Goal: Task Accomplishment & Management: Manage account settings

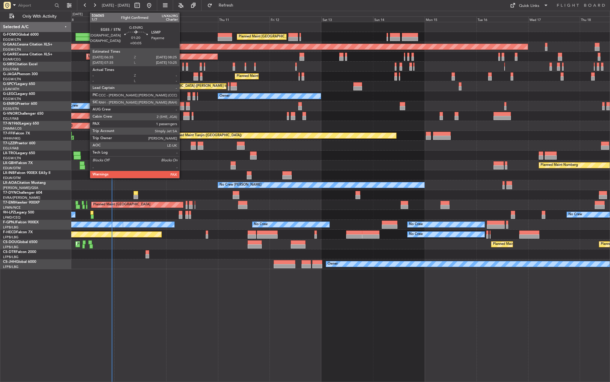
click at [182, 106] on div at bounding box center [182, 104] width 4 height 4
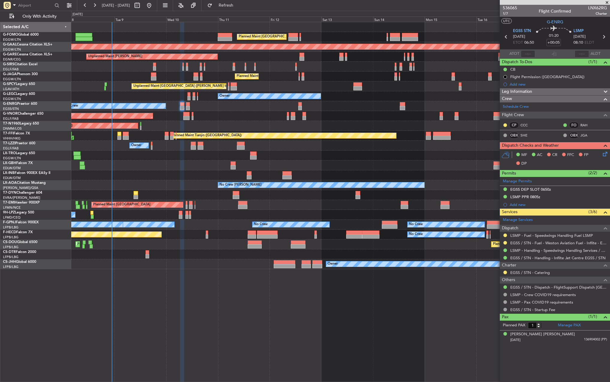
click at [504, 233] on div at bounding box center [505, 235] width 5 height 5
click at [505, 236] on button at bounding box center [505, 235] width 4 height 4
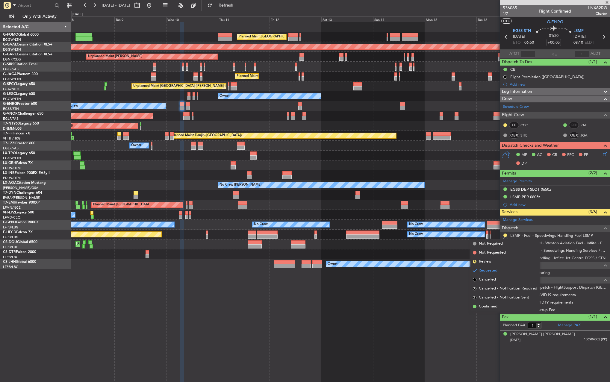
drag, startPoint x: 490, startPoint y: 306, endPoint x: 491, endPoint y: 277, distance: 28.8
click at [490, 304] on span "Confirmed" at bounding box center [488, 307] width 19 height 6
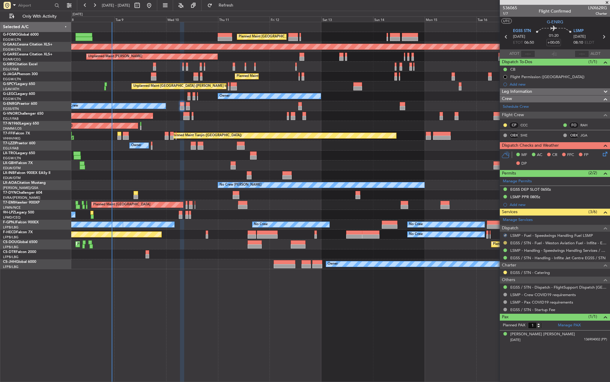
click at [503, 242] on button at bounding box center [505, 243] width 4 height 4
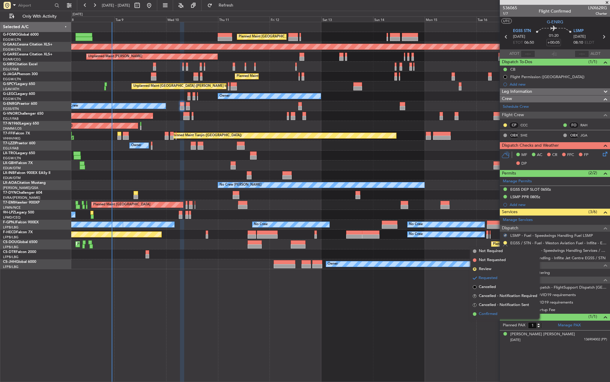
click at [489, 314] on span "Confirmed" at bounding box center [488, 314] width 19 height 6
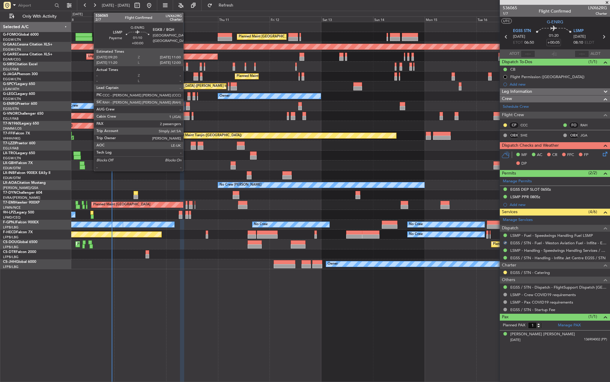
click at [186, 106] on div at bounding box center [188, 108] width 4 height 4
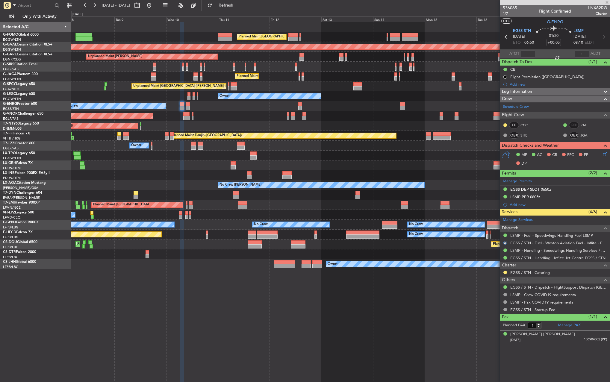
type input "2"
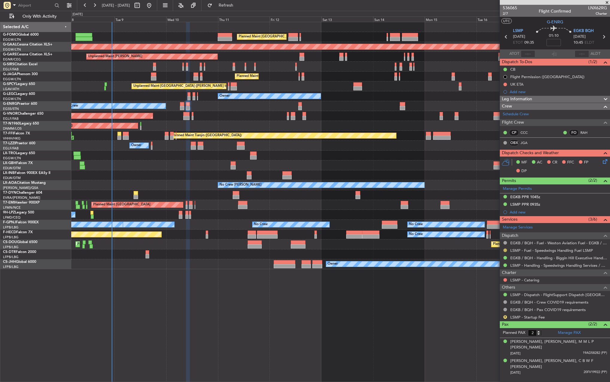
click at [506, 250] on button at bounding box center [505, 250] width 4 height 4
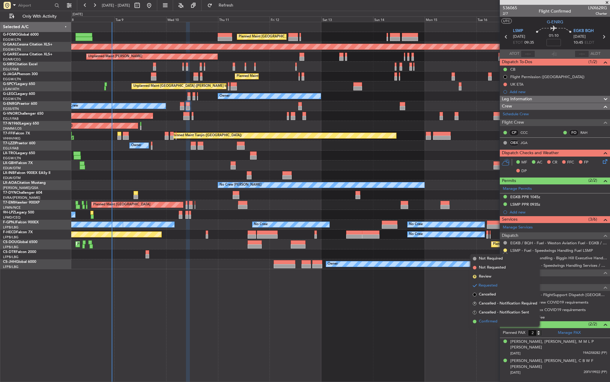
click at [497, 321] on span "Confirmed" at bounding box center [488, 322] width 19 height 6
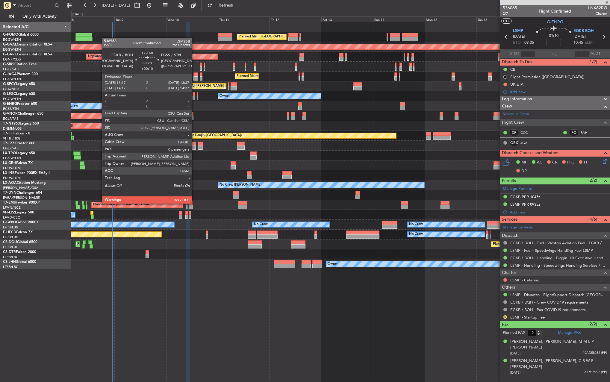
click at [195, 203] on div at bounding box center [195, 203] width 1 height 4
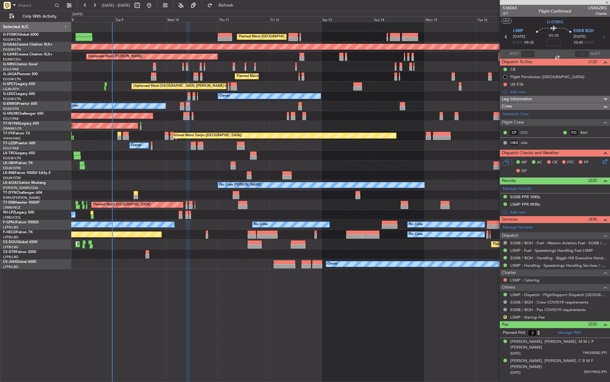
type input "+00:10"
type input "0"
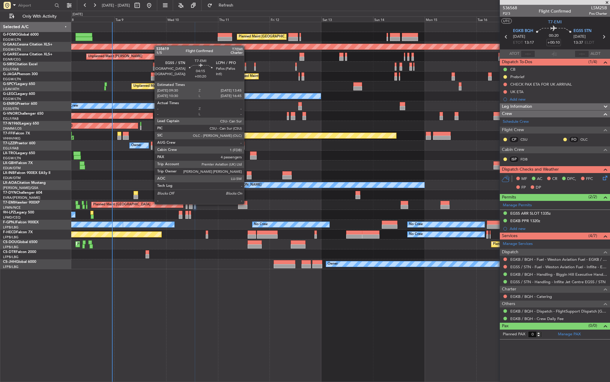
click at [247, 204] on div at bounding box center [242, 203] width 9 height 4
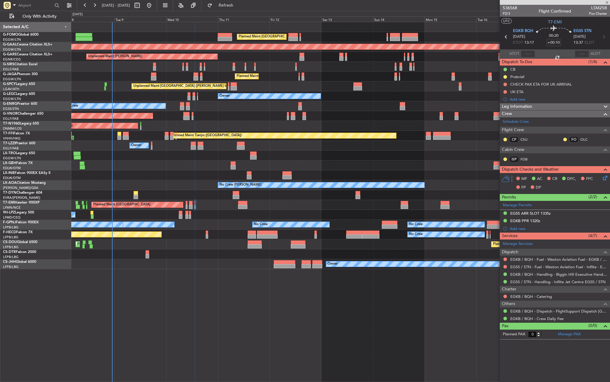
type input "+00:20"
type input "4"
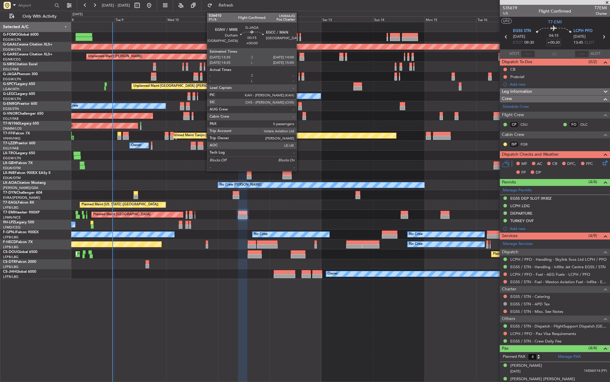
click at [299, 76] on div at bounding box center [298, 74] width 1 height 4
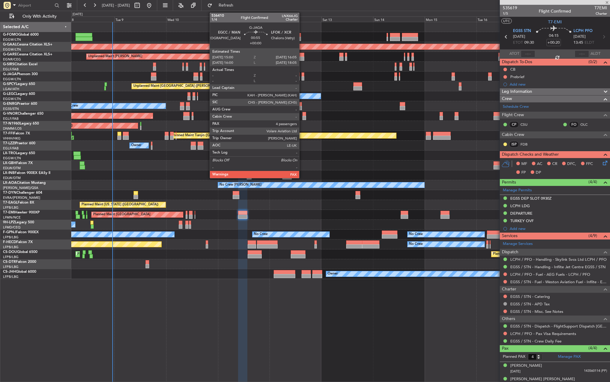
click at [302, 76] on div at bounding box center [302, 74] width 2 height 4
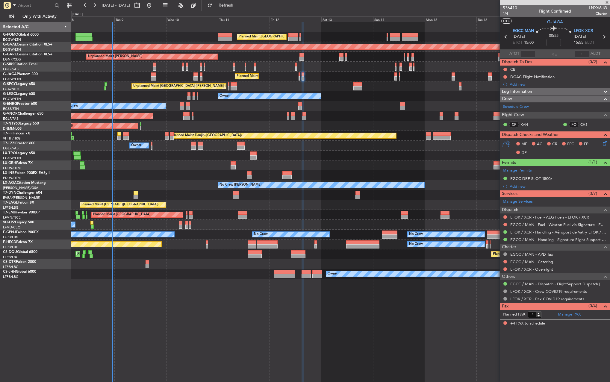
click at [603, 9] on span "LNX66JG" at bounding box center [598, 8] width 18 height 6
copy span "LNX66JG"
click at [552, 22] on div "Trip Stage" at bounding box center [555, 22] width 18 height 7
click at [560, 20] on span "G-JAGA" at bounding box center [555, 22] width 16 height 6
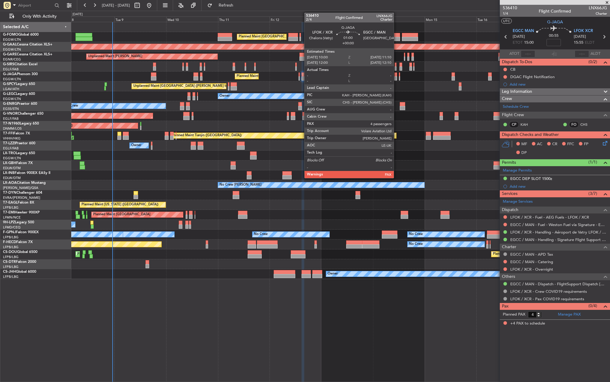
click at [396, 77] on div at bounding box center [395, 78] width 3 height 4
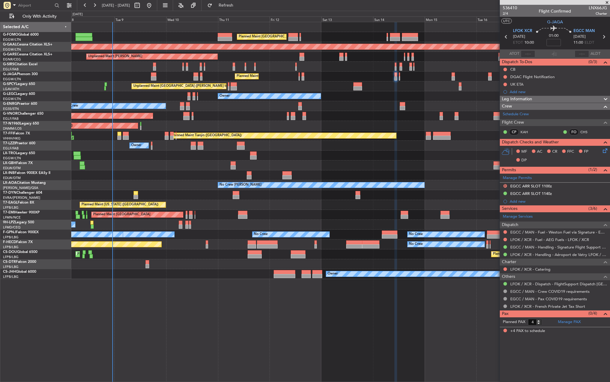
drag, startPoint x: 535, startPoint y: 77, endPoint x: 546, endPoint y: 80, distance: 11.8
click at [535, 77] on div "DGAC Flight Notification" at bounding box center [532, 76] width 44 height 5
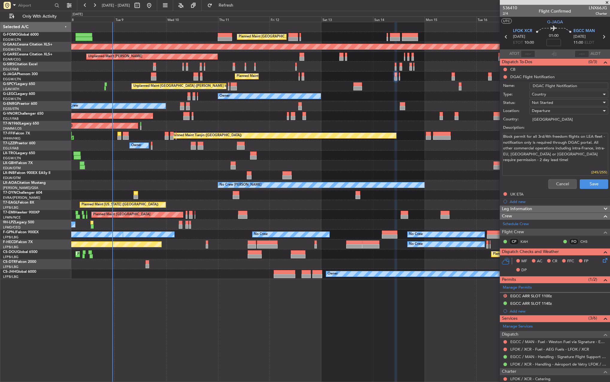
click at [594, 85] on input "DGAC Flight Notification" at bounding box center [568, 86] width 79 height 7
paste input "148256"
type input "DGAC Flight Notification 148256"
click at [540, 101] on span "Not Started" at bounding box center [542, 102] width 21 height 5
drag, startPoint x: 548, startPoint y: 131, endPoint x: 547, endPoint y: 127, distance: 3.9
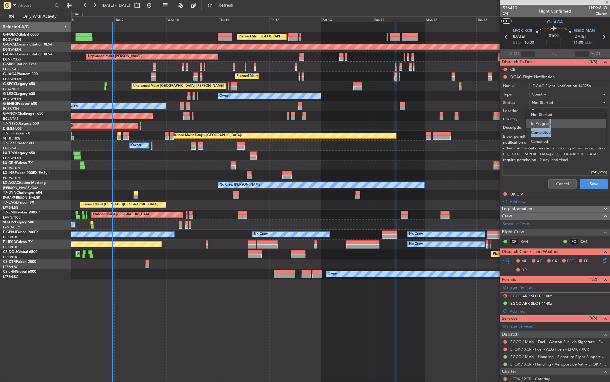
click at [547, 127] on div "Not Started In Progress Completed Cancelled" at bounding box center [566, 128] width 80 height 37
click at [547, 127] on span "In Progress" at bounding box center [566, 123] width 70 height 9
click at [594, 184] on button "Save" at bounding box center [594, 184] width 28 height 10
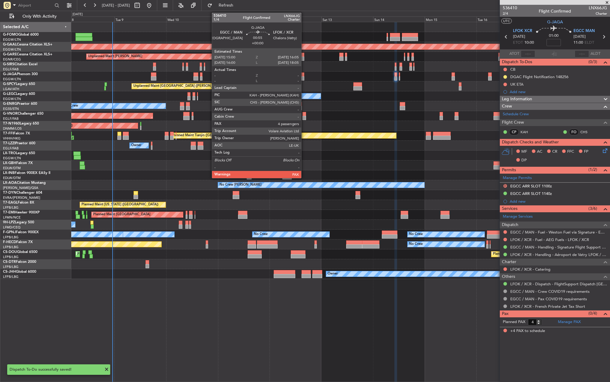
click at [304, 76] on div at bounding box center [302, 74] width 2 height 4
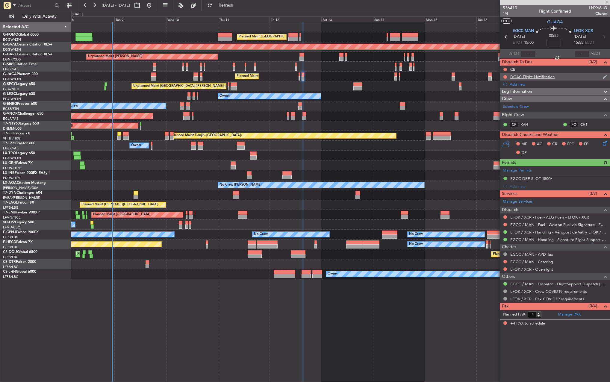
click at [524, 78] on div "DGAC Flight Notification" at bounding box center [532, 76] width 44 height 5
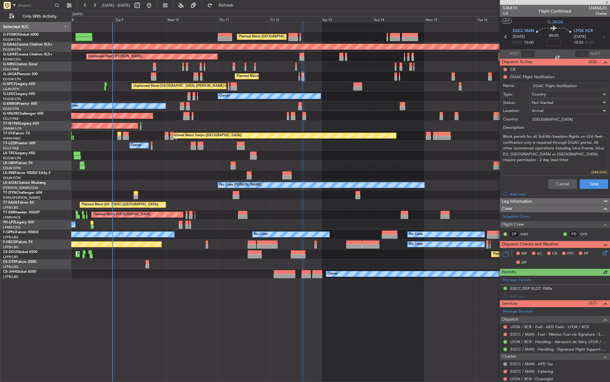
click at [589, 85] on input "DGAC Flight Notification" at bounding box center [568, 86] width 79 height 7
paste input "148256"
type input "DGAC Flight Notification 148256"
click at [539, 100] on span "Not Started" at bounding box center [542, 102] width 21 height 5
click at [550, 125] on span "In Progress" at bounding box center [566, 123] width 70 height 9
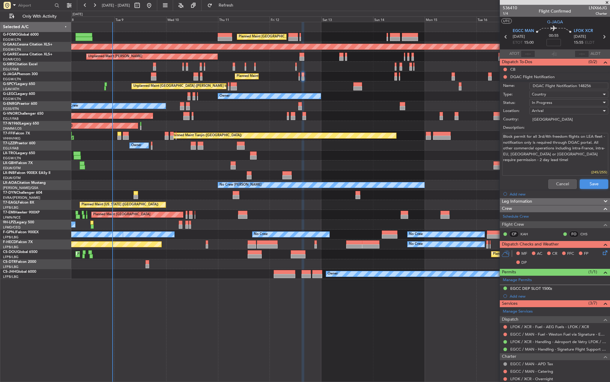
click at [596, 179] on button "Save" at bounding box center [594, 184] width 28 height 10
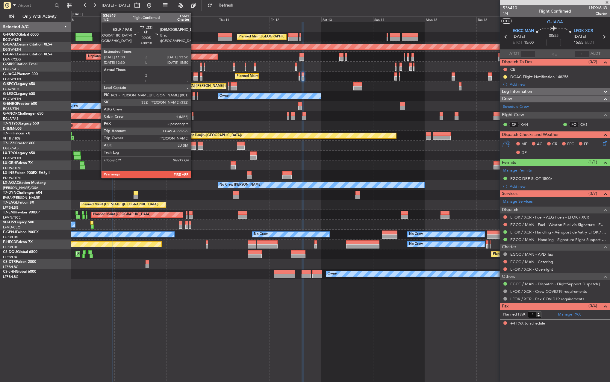
click at [193, 145] on div at bounding box center [193, 147] width 5 height 4
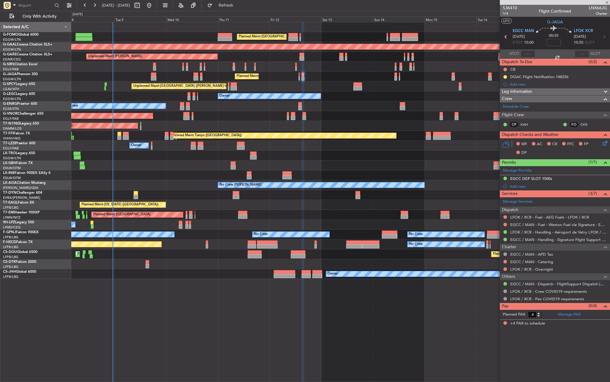
type input "+00:10"
type input "2"
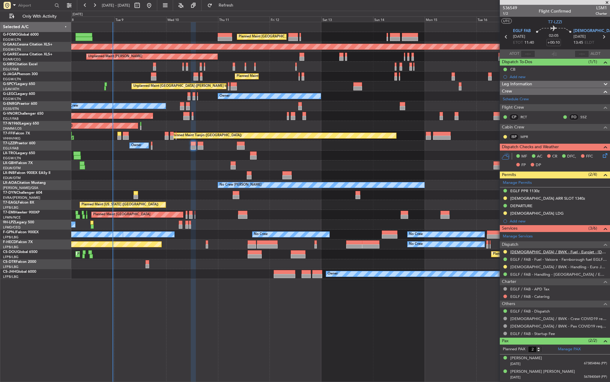
click at [556, 253] on link "[DEMOGRAPHIC_DATA] / BWK - Fuel - Eurojet - [DEMOGRAPHIC_DATA] / BWK" at bounding box center [558, 251] width 97 height 5
click at [511, 252] on link "[DEMOGRAPHIC_DATA] / BWK - Fuel - Eurojet - [DEMOGRAPHIC_DATA] / BWK" at bounding box center [558, 251] width 97 height 5
click at [520, 267] on link "[DEMOGRAPHIC_DATA] / BWK - Handling - Euro Jet [DEMOGRAPHIC_DATA] / BWK" at bounding box center [558, 266] width 97 height 5
click at [516, 76] on div "Add new" at bounding box center [556, 76] width 92 height 5
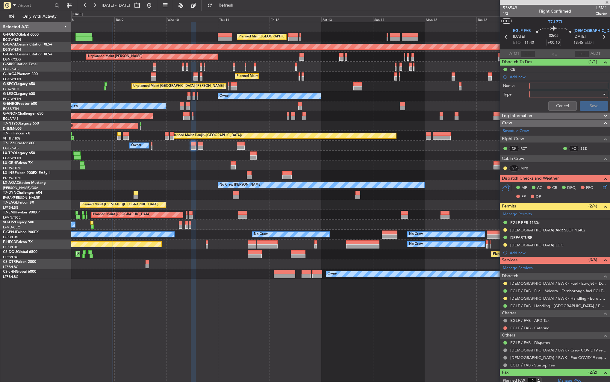
click at [548, 84] on input "Name:" at bounding box center [568, 86] width 79 height 7
type input "F"
type input "[DEMOGRAPHIC_DATA] FUEL VIA HANDLER"
click at [544, 98] on div at bounding box center [567, 94] width 70 height 9
click at [550, 108] on span "Generic" at bounding box center [566, 106] width 70 height 9
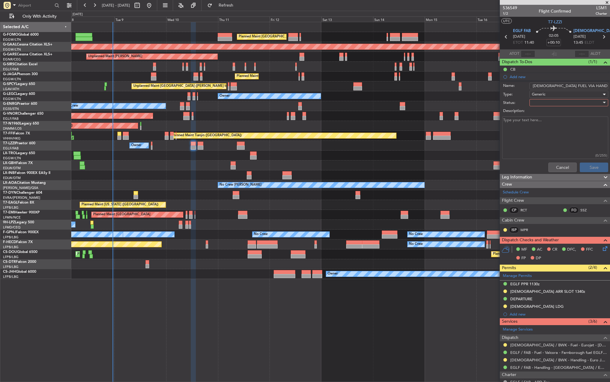
drag, startPoint x: 547, startPoint y: 108, endPoint x: 544, endPoint y: 102, distance: 6.3
click at [547, 108] on label "Description:" at bounding box center [558, 111] width 110 height 6
click at [547, 116] on textarea "Description:" at bounding box center [555, 137] width 106 height 43
click at [544, 102] on div at bounding box center [567, 102] width 70 height 9
click at [547, 121] on span "In Progress" at bounding box center [566, 123] width 70 height 9
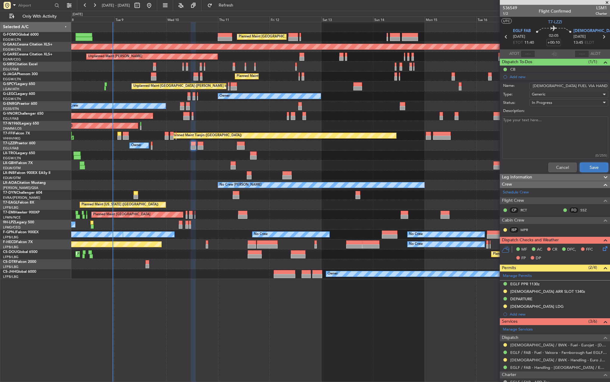
click at [591, 166] on button "Save" at bounding box center [594, 168] width 28 height 10
